Goal: Book appointment/travel/reservation

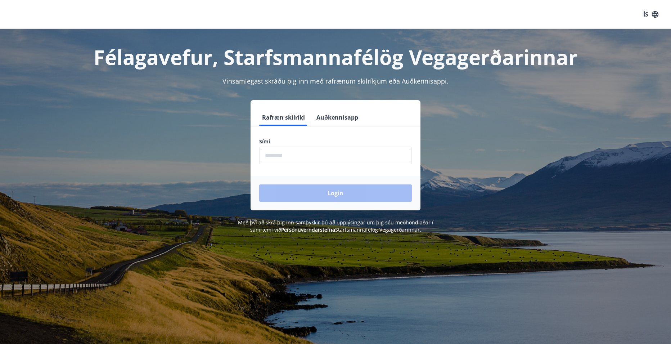
click at [313, 153] on input "phone" at bounding box center [335, 155] width 153 height 18
type input "********"
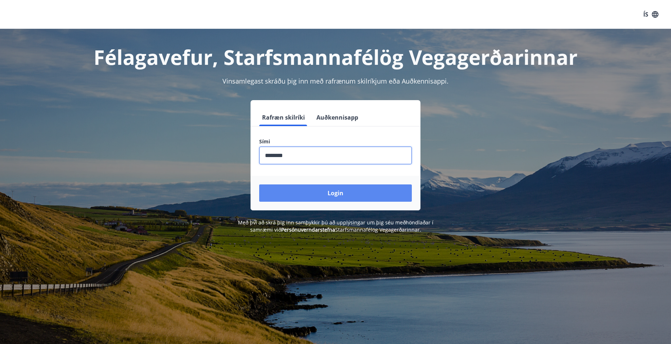
click at [313, 188] on button "Login" at bounding box center [335, 192] width 153 height 17
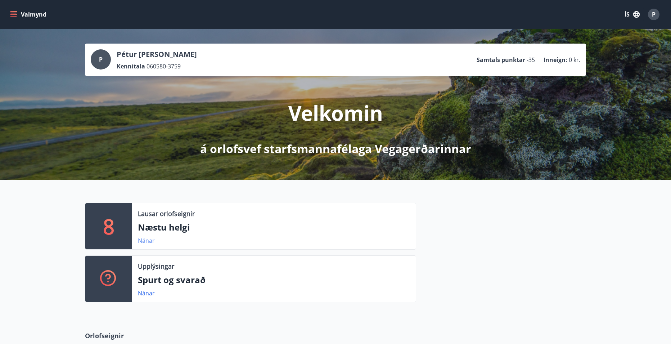
click at [146, 236] on link "Nánar" at bounding box center [146, 240] width 17 height 8
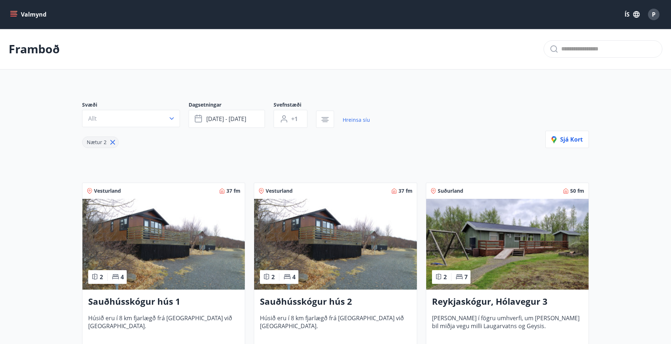
drag, startPoint x: 36, startPoint y: 47, endPoint x: 36, endPoint y: 43, distance: 4.7
click at [36, 47] on p "Framboð" at bounding box center [34, 49] width 51 height 16
click at [14, 9] on button "Valmynd" at bounding box center [29, 14] width 41 height 13
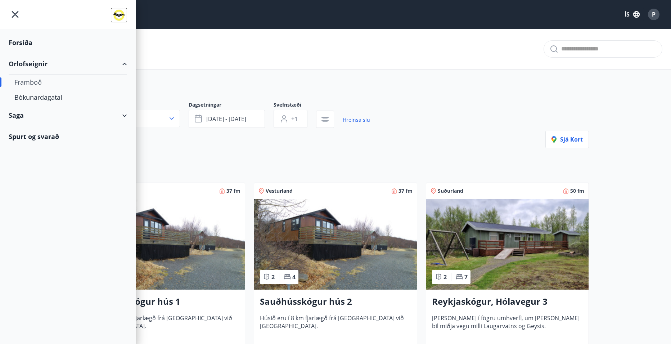
click at [36, 85] on div "Framboð" at bounding box center [67, 81] width 107 height 15
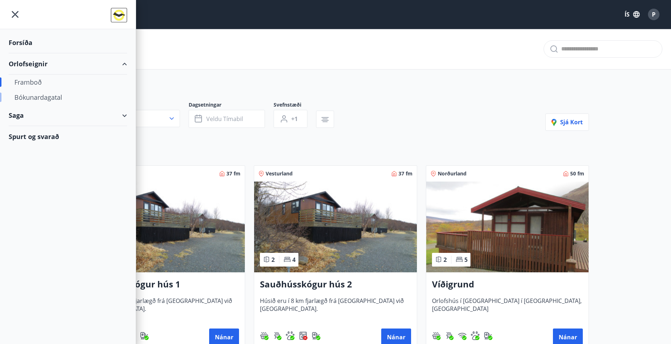
click at [28, 91] on div "Bókunardagatal" at bounding box center [67, 97] width 107 height 15
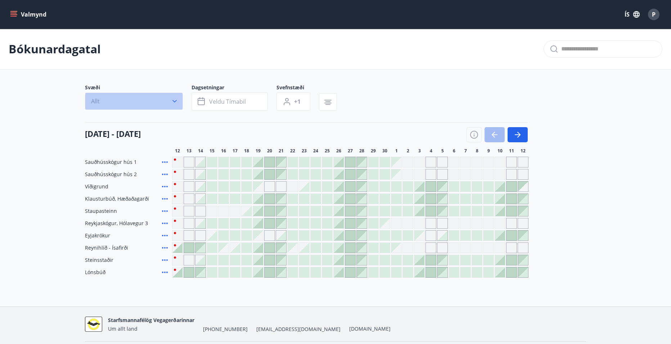
click at [176, 98] on icon "button" at bounding box center [174, 100] width 7 height 7
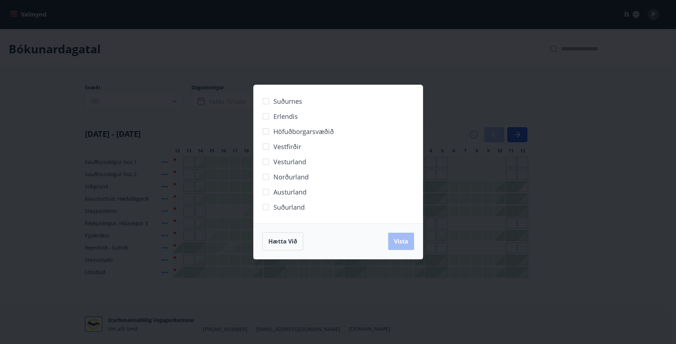
click at [565, 174] on div "Suðurnes Erlendis Höfuðborgarsvæðið Vestfirðir Vesturland Norðurland Austurland…" at bounding box center [338, 172] width 676 height 344
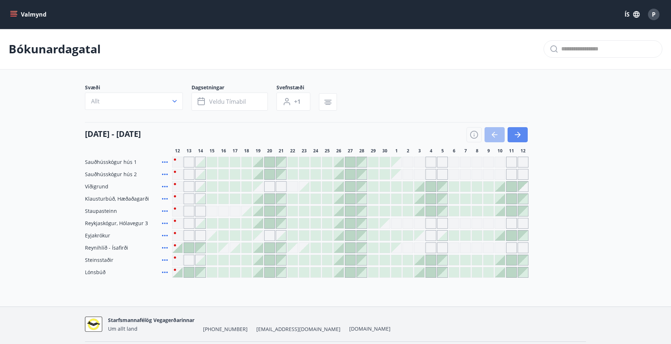
click at [521, 139] on button "button" at bounding box center [517, 134] width 20 height 15
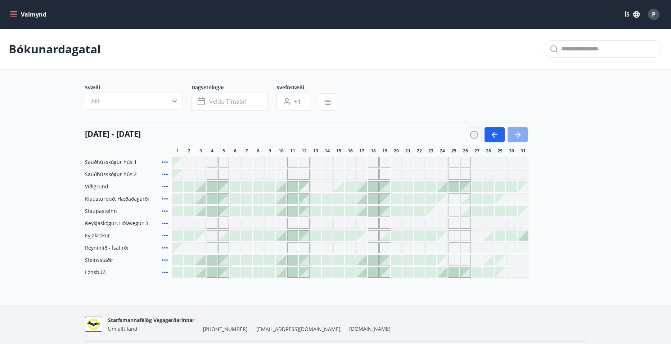
click at [523, 136] on button "button" at bounding box center [517, 134] width 20 height 15
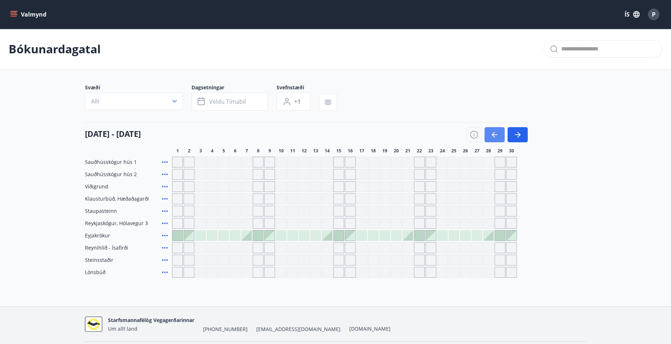
click at [500, 137] on button "button" at bounding box center [494, 134] width 20 height 15
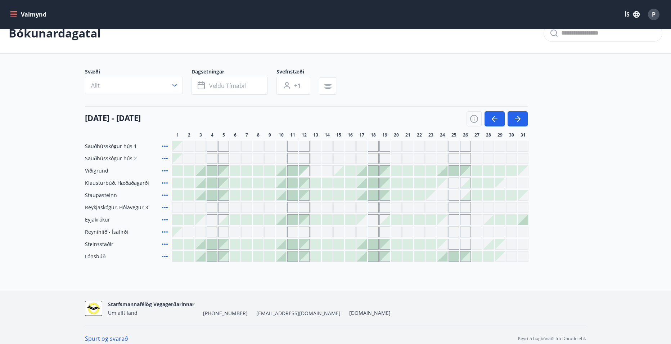
scroll to position [23, 0]
